Goal: Navigation & Orientation: Go to known website

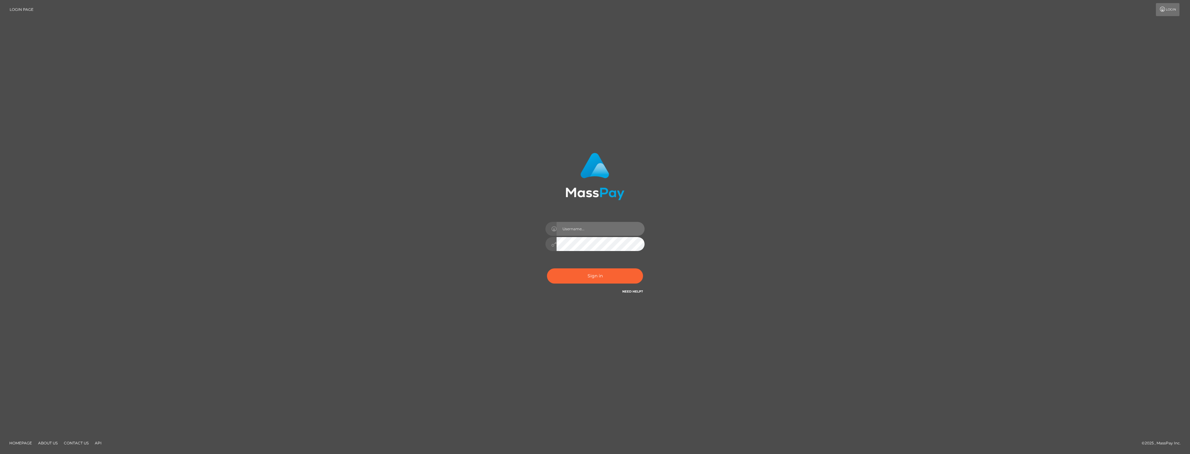
click at [601, 224] on input "text" at bounding box center [600, 229] width 88 height 14
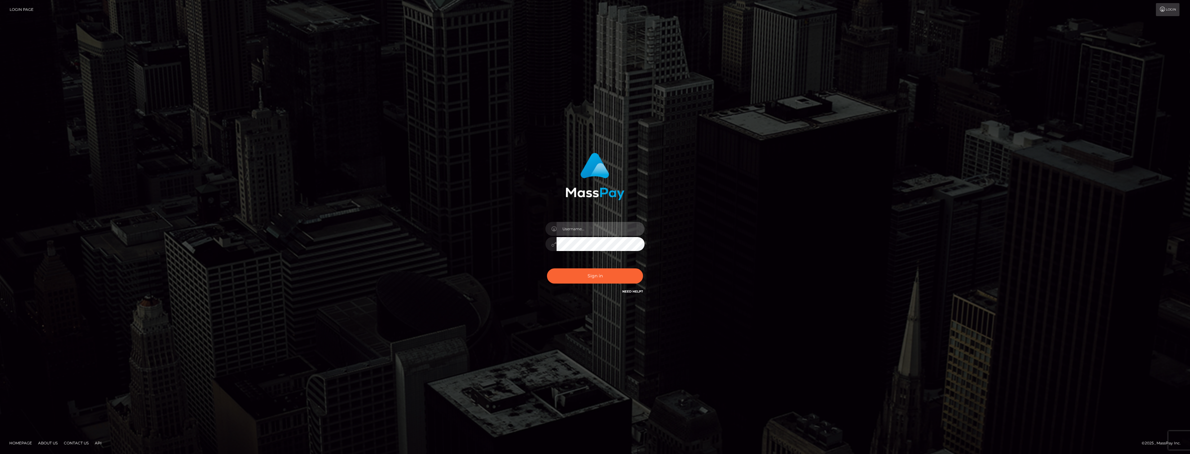
type input "dat.rush"
click at [634, 226] on input "dat.rush" at bounding box center [600, 229] width 88 height 14
checkbox input "true"
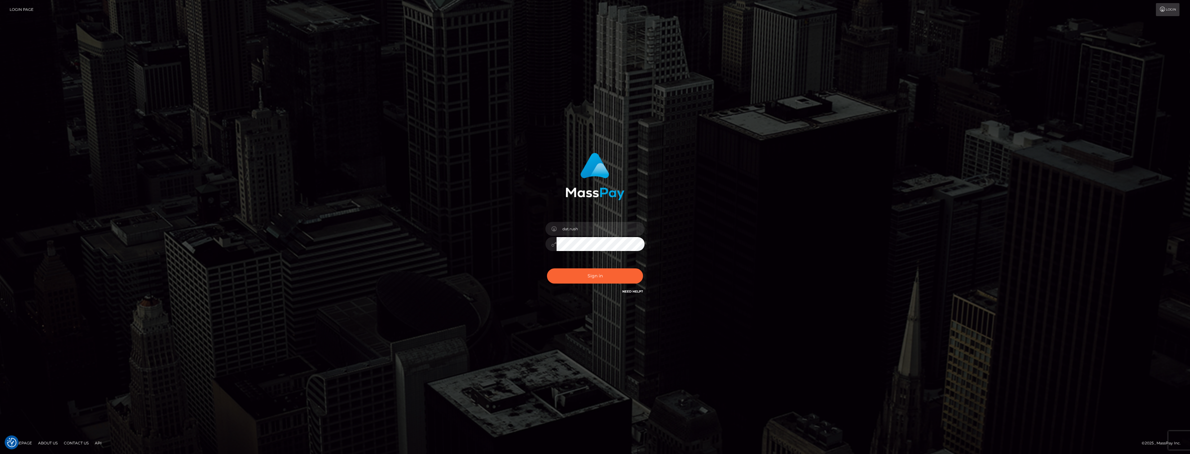
checkbox input "true"
click at [598, 278] on button "Sign in" at bounding box center [595, 275] width 96 height 15
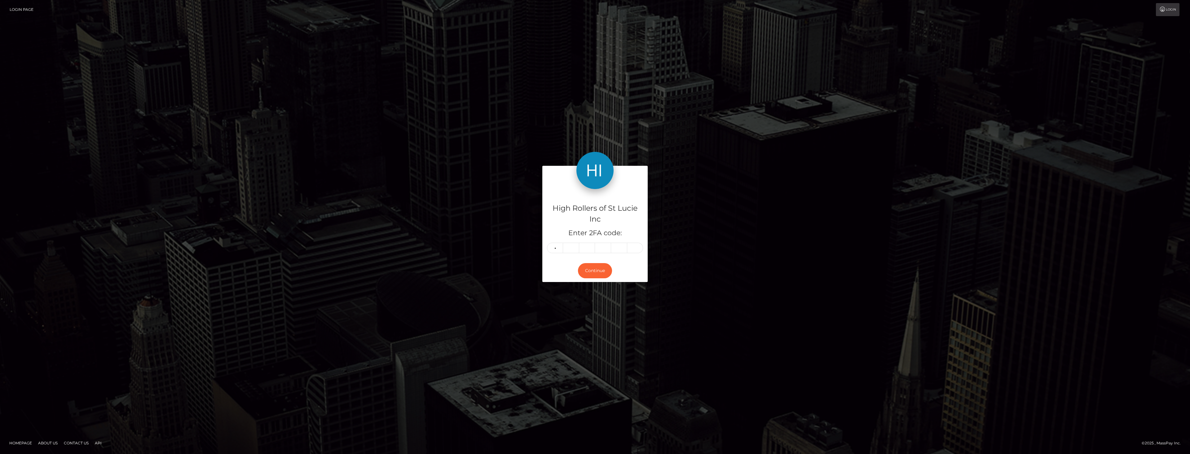
type input "1"
type input "6"
type input "2"
type input "8"
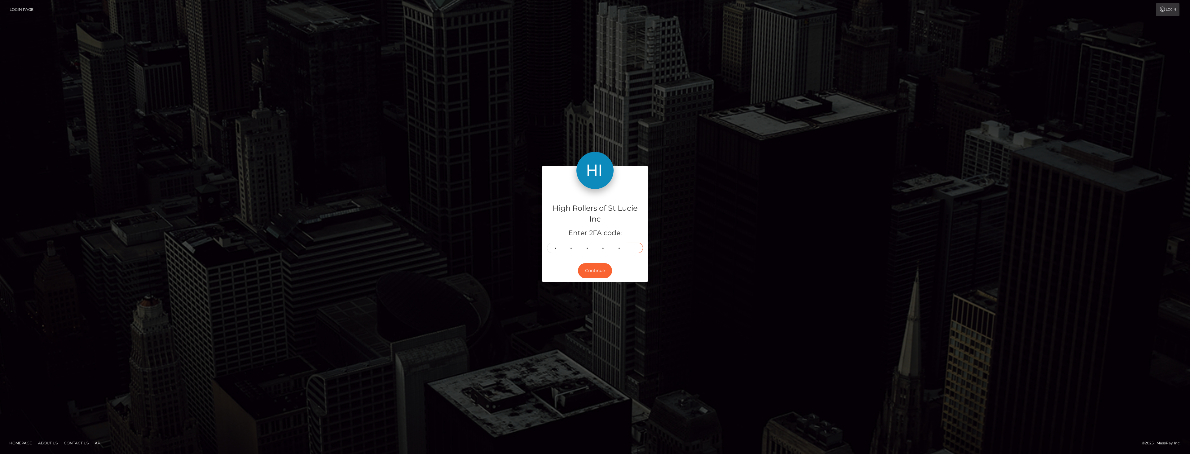
type input "0"
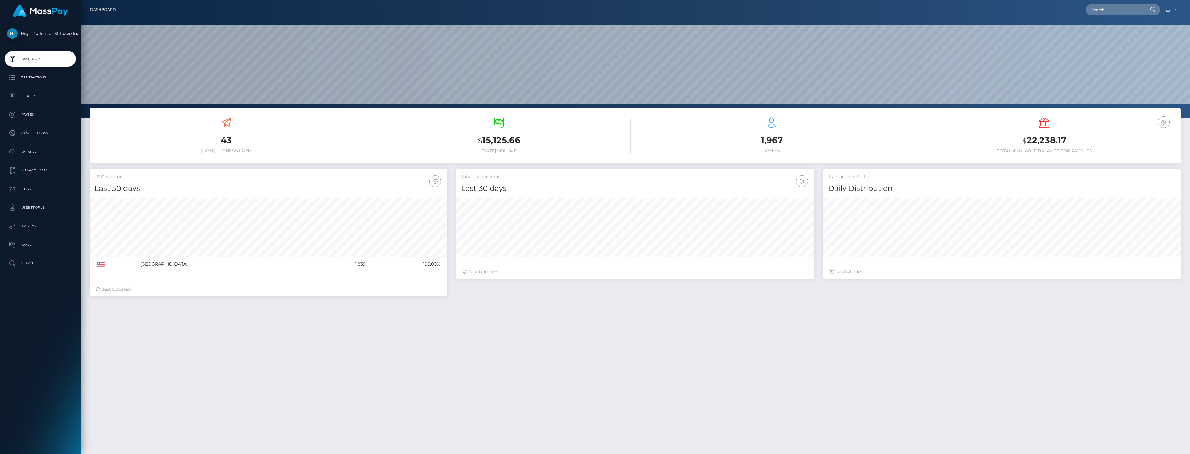
scroll to position [110, 358]
